Goal: Task Accomplishment & Management: Manage account settings

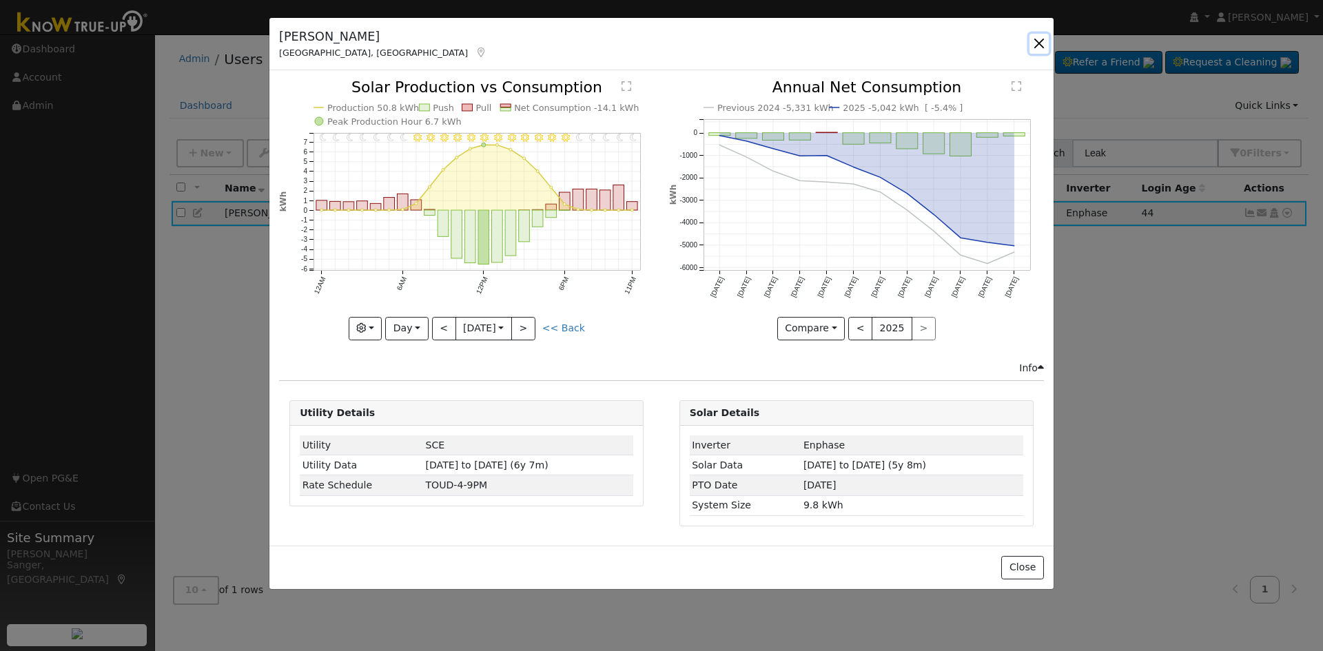
click at [1037, 42] on button "button" at bounding box center [1039, 43] width 19 height 19
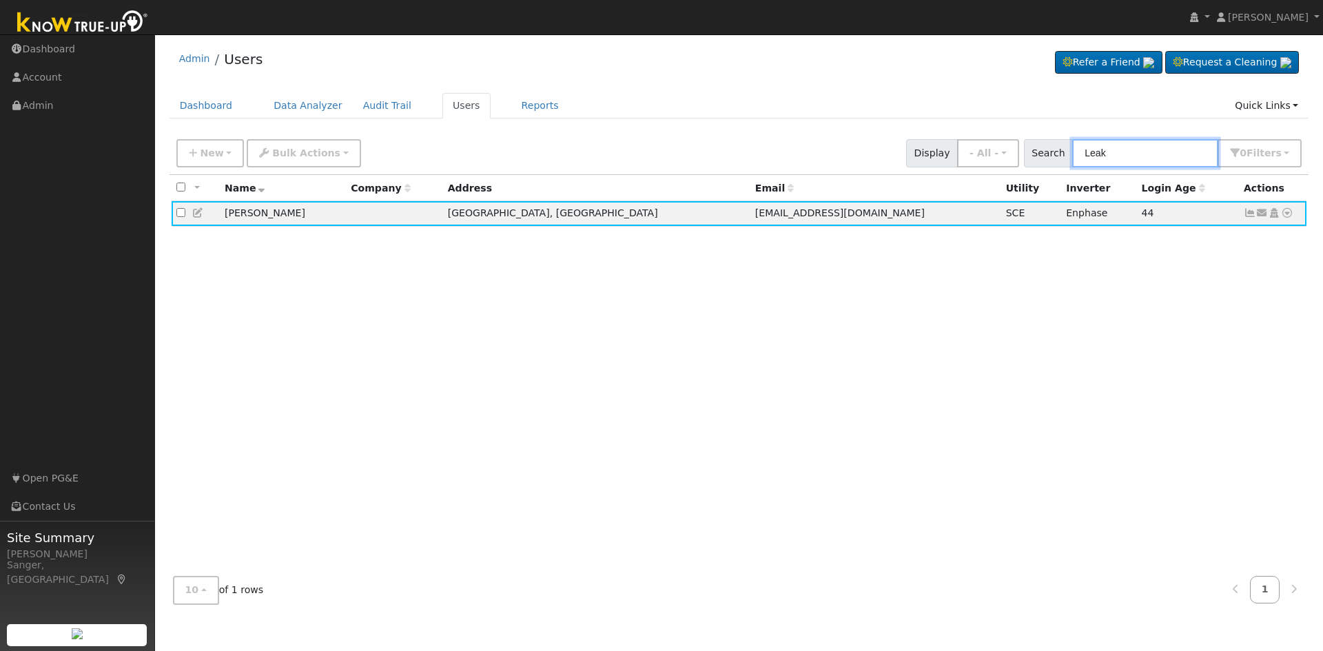
drag, startPoint x: 1158, startPoint y: 150, endPoint x: 1082, endPoint y: 160, distance: 76.4
click at [1082, 160] on input "Leak" at bounding box center [1145, 153] width 146 height 28
type input "v"
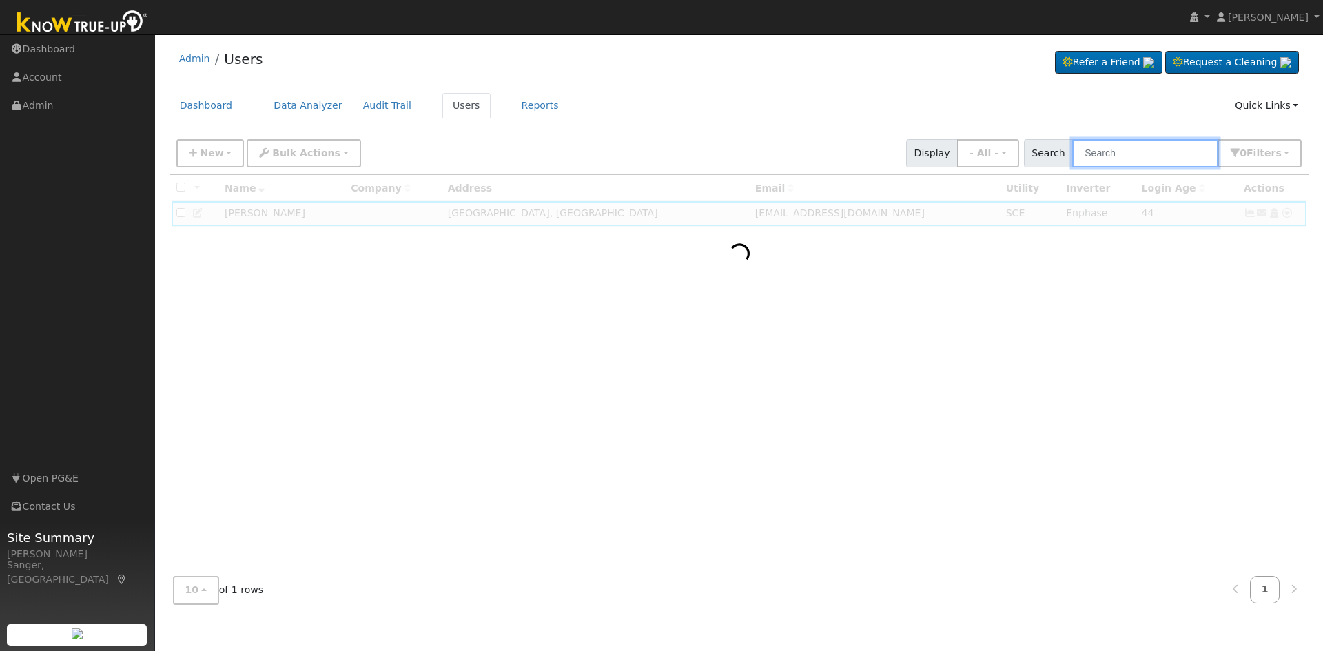
paste input "[PERSON_NAME]"
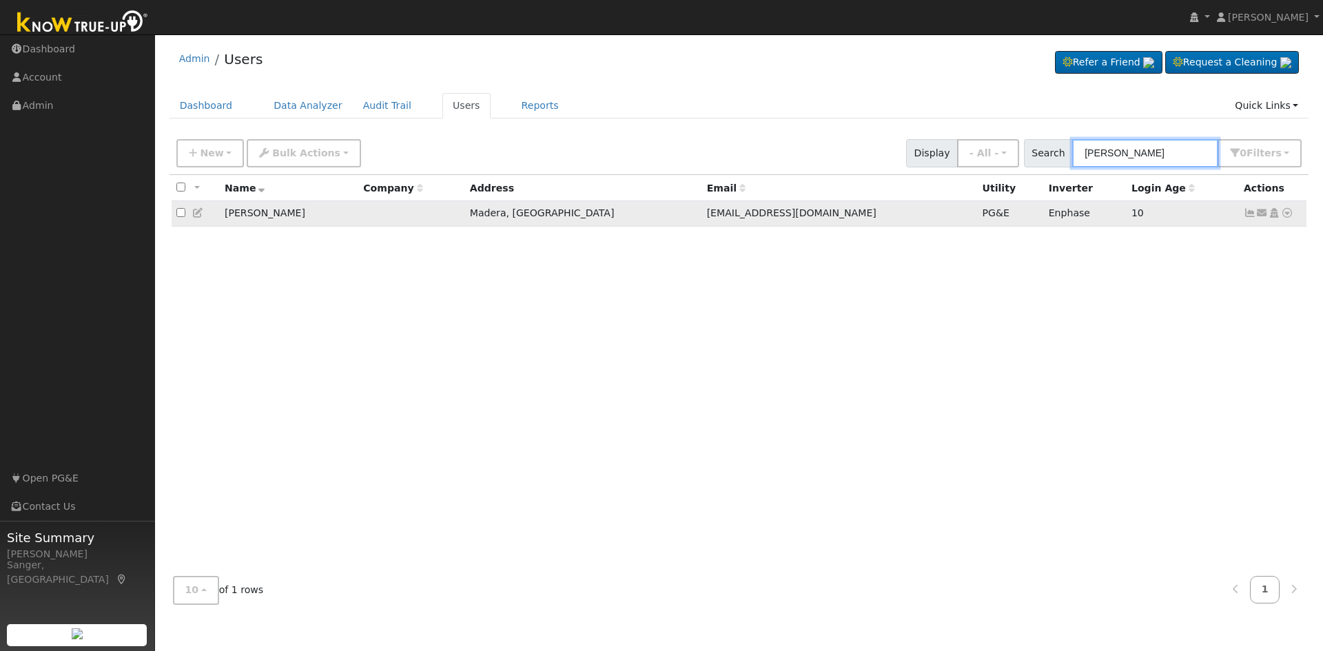
type input "[PERSON_NAME]"
click at [202, 209] on icon at bounding box center [198, 213] width 12 height 10
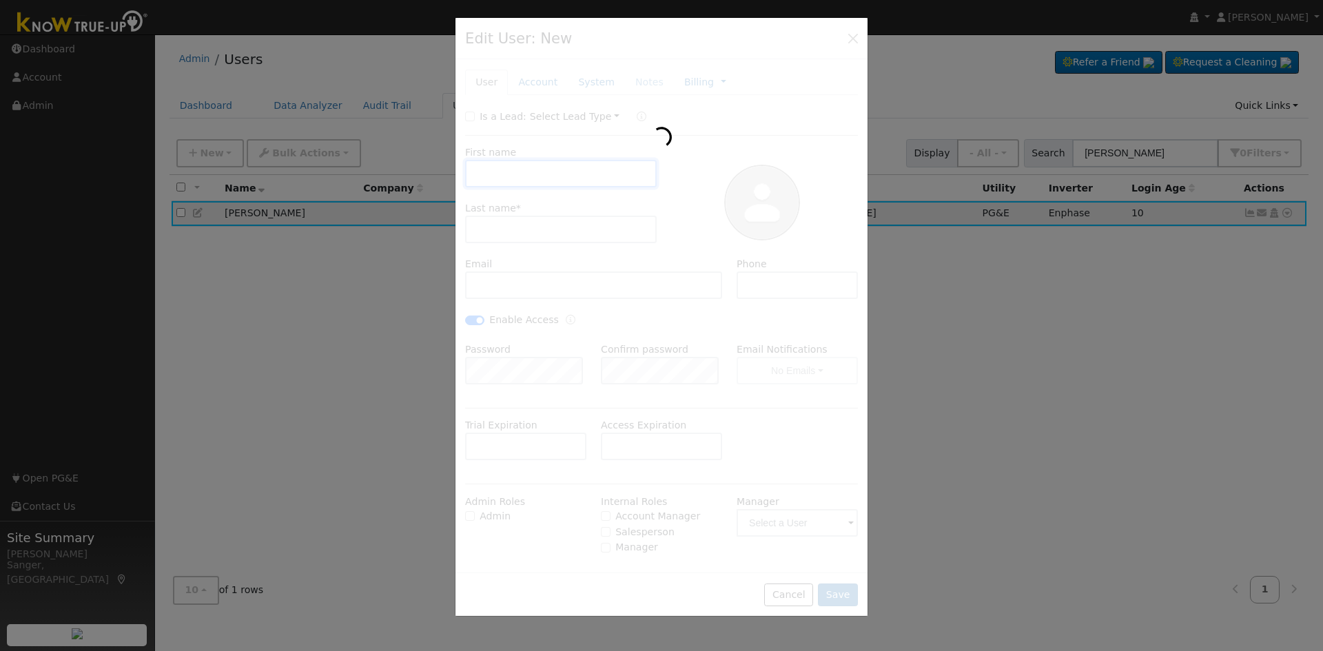
checkbox input "false"
type input "[PERSON_NAME]"
type input "[DEMOGRAPHIC_DATA]"
type input "[EMAIL_ADDRESS][DOMAIN_NAME]"
type input "Click to dial559-706-0881"
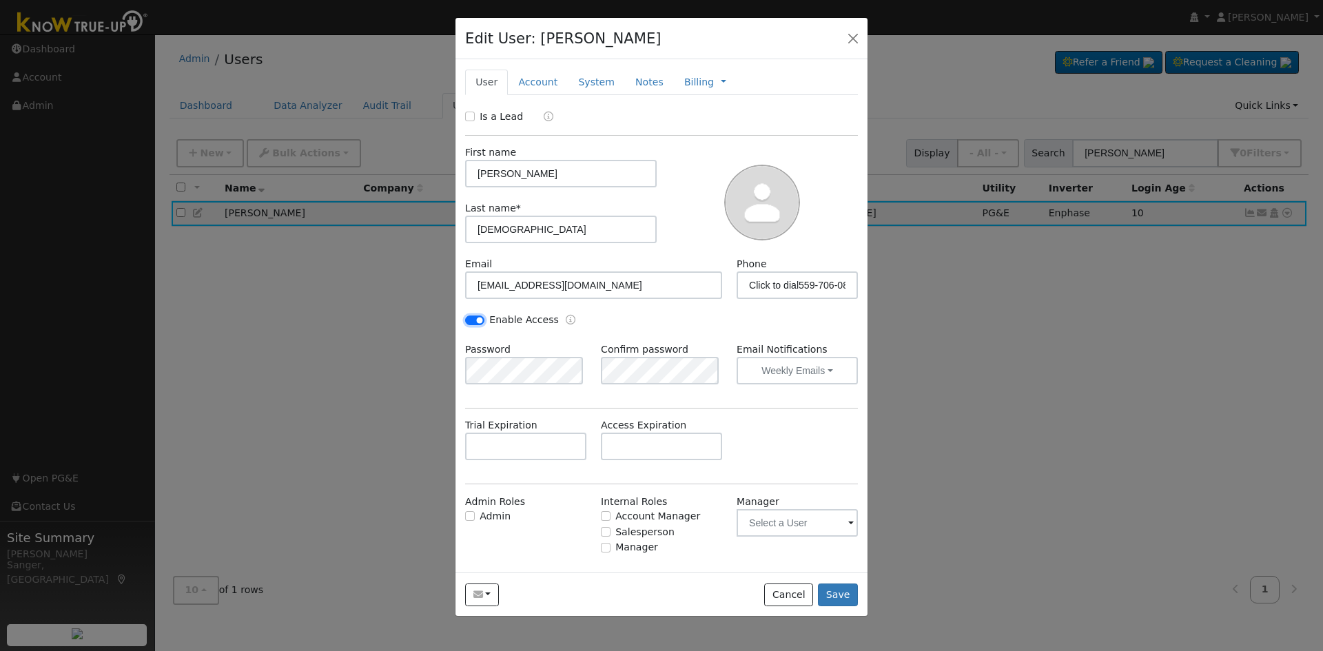
click at [473, 324] on input "Enable Access" at bounding box center [474, 321] width 19 height 10
checkbox input "false"
click at [684, 84] on link "Billing" at bounding box center [699, 82] width 30 height 14
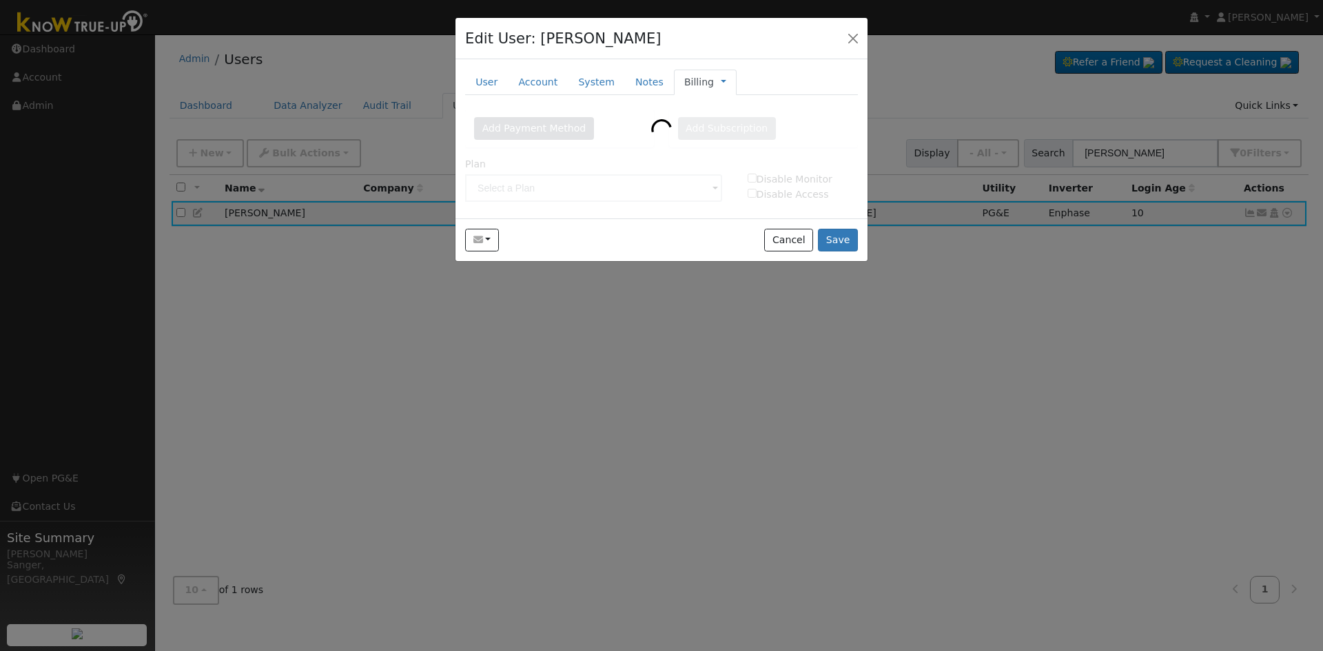
type input "Lifetime Monitoring"
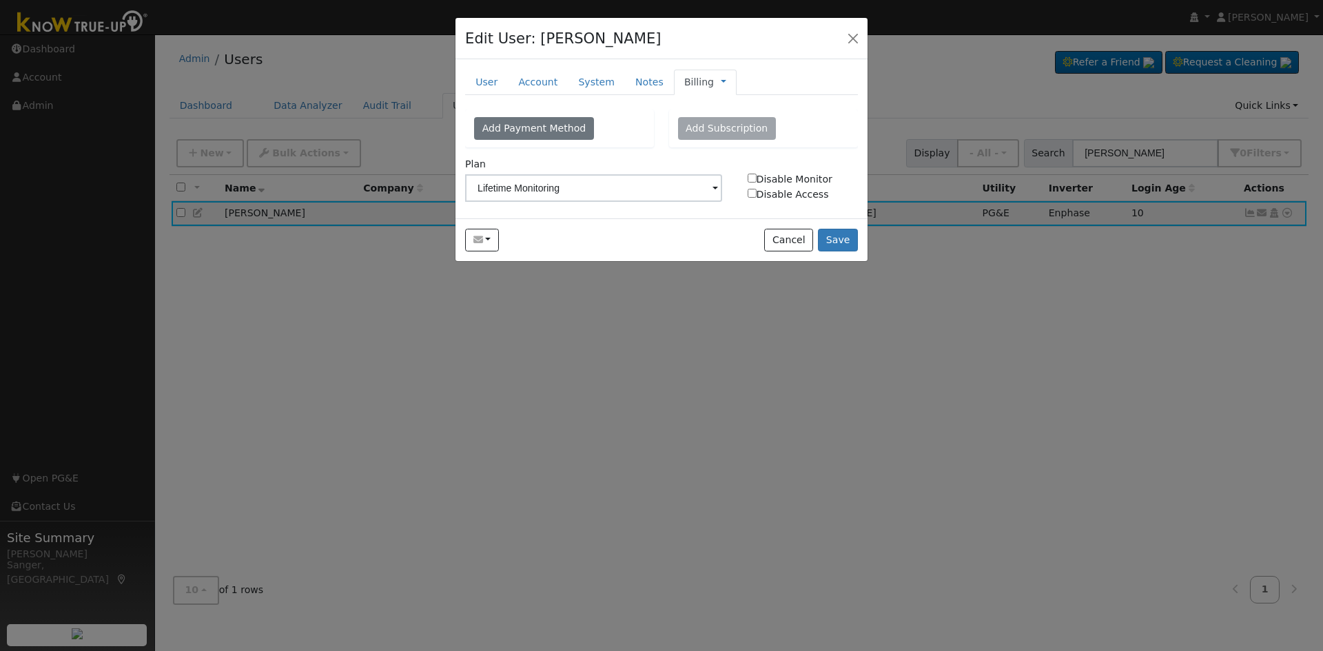
click at [755, 177] on input "Disable Monitor" at bounding box center [752, 178] width 9 height 9
checkbox input "true"
click at [755, 192] on input "Disable Access" at bounding box center [752, 193] width 9 height 9
checkbox input "true"
click at [829, 239] on button "Save" at bounding box center [838, 240] width 40 height 23
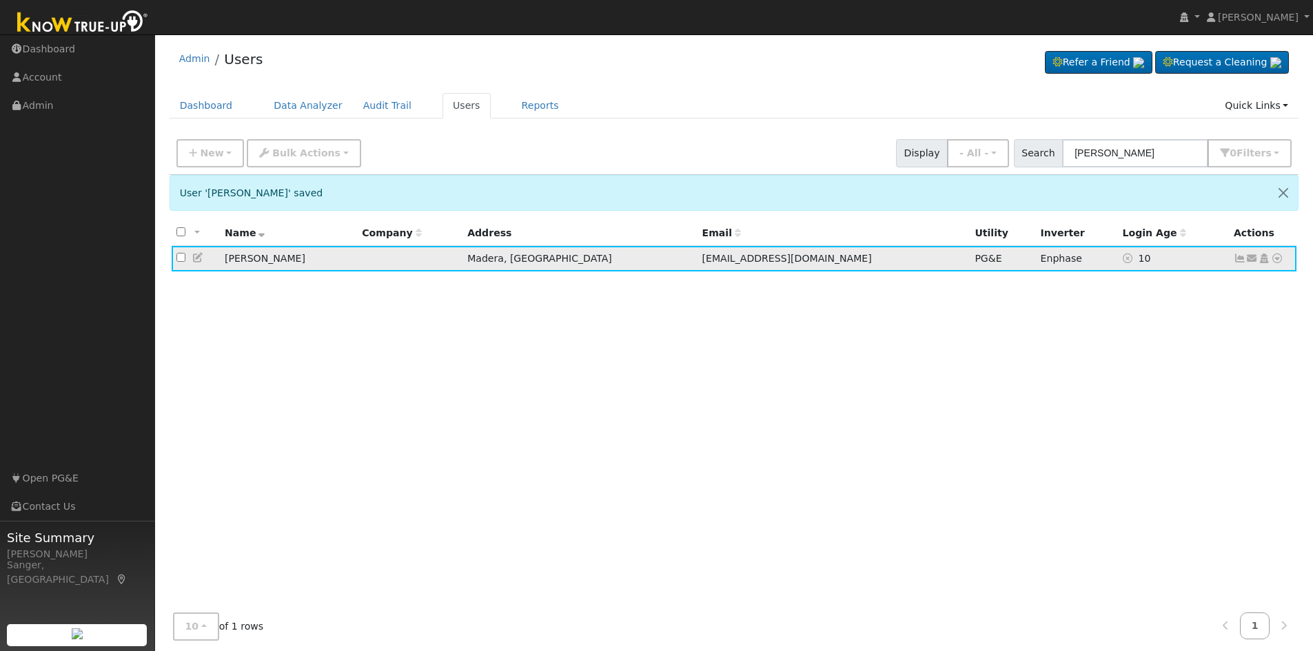
click at [1239, 260] on icon at bounding box center [1239, 259] width 12 height 10
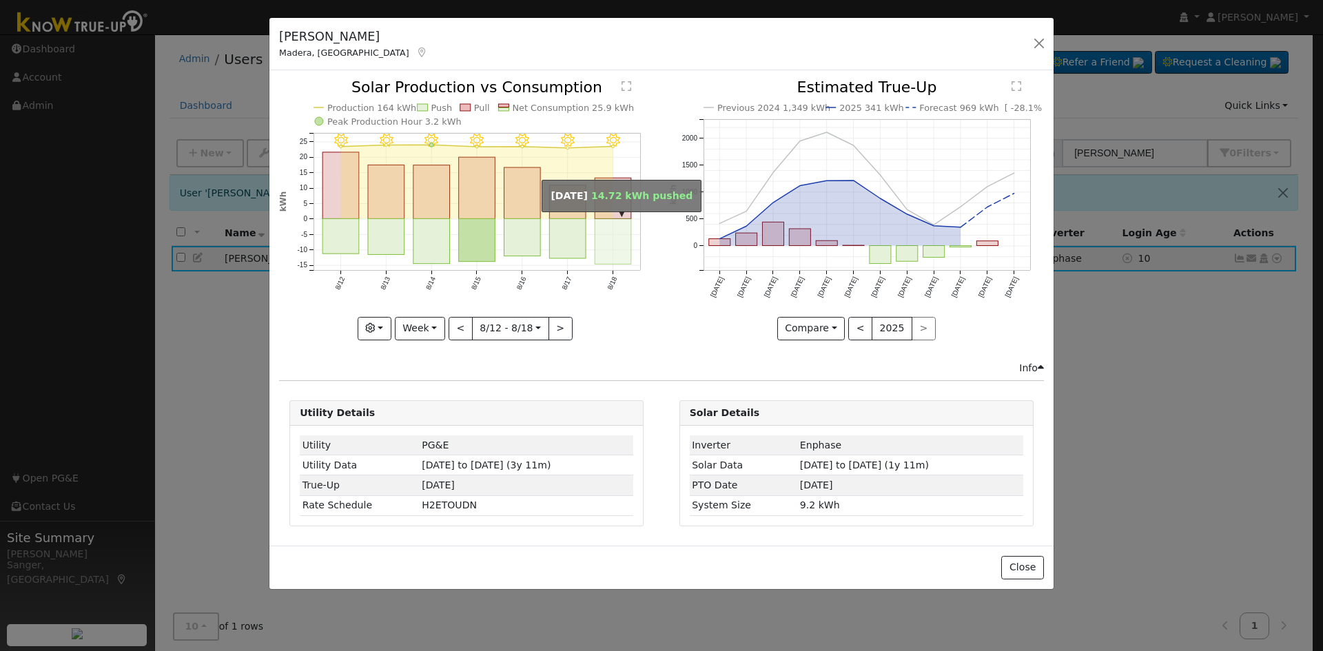
click at [621, 232] on rect "onclick=""" at bounding box center [613, 241] width 37 height 45
type input "[DATE]"
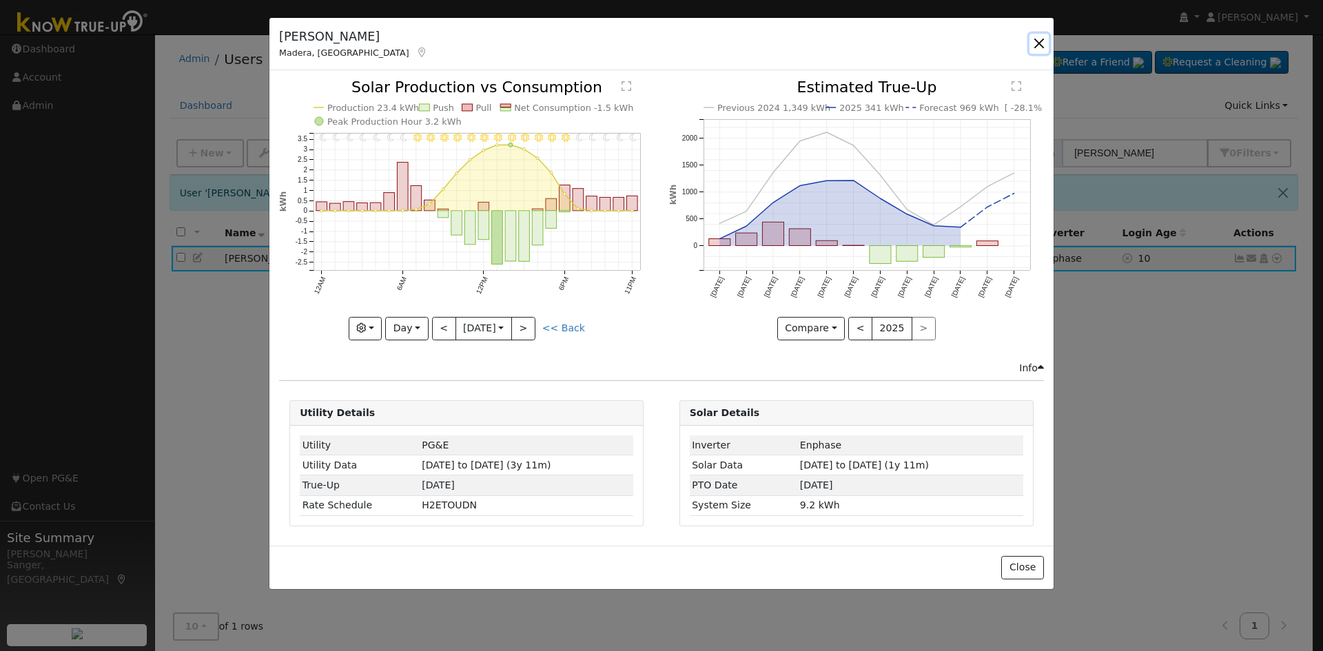
drag, startPoint x: 1038, startPoint y: 38, endPoint x: 1214, endPoint y: 205, distance: 242.3
click at [1040, 39] on button "button" at bounding box center [1039, 43] width 19 height 19
